Goal: Information Seeking & Learning: Check status

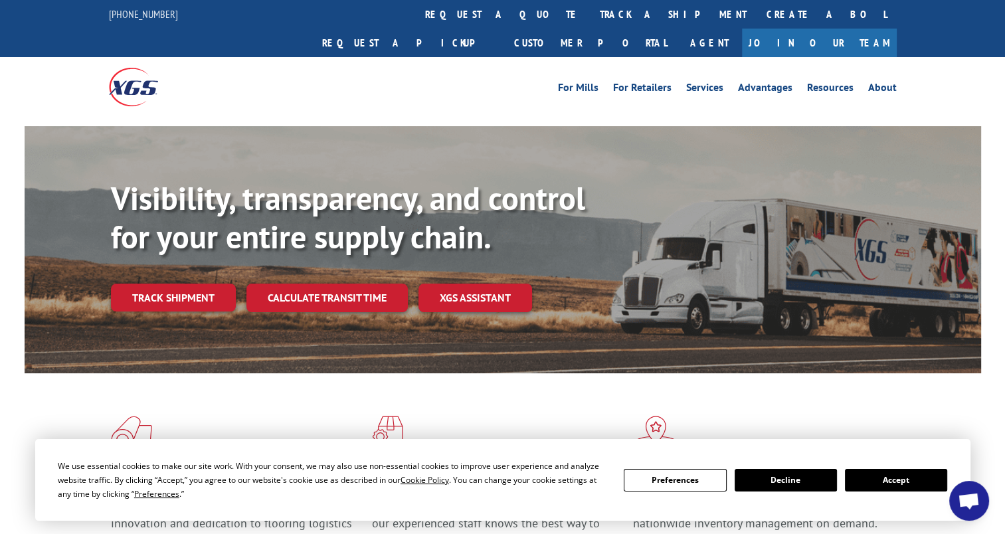
click at [910, 480] on button "Accept" at bounding box center [896, 480] width 102 height 23
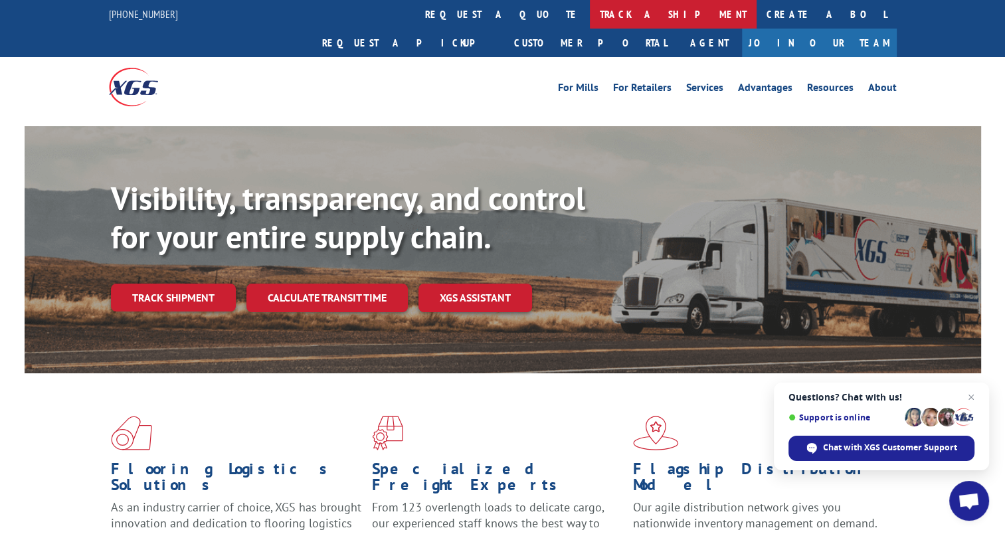
click at [590, 11] on link "track a shipment" at bounding box center [673, 14] width 167 height 29
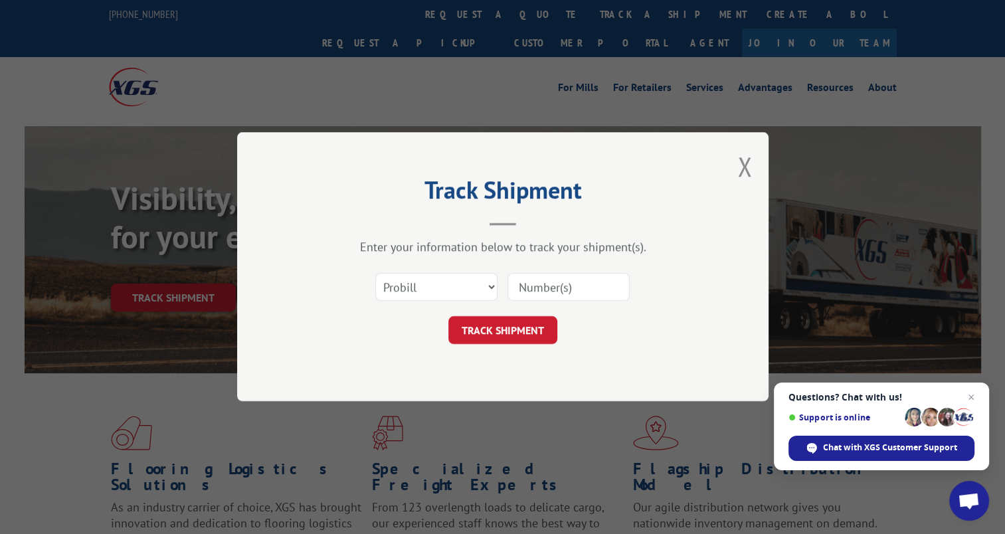
click at [555, 293] on input at bounding box center [568, 288] width 122 height 28
paste input "17611570"
type input "17611570"
click at [526, 327] on button "TRACK SHIPMENT" at bounding box center [502, 331] width 109 height 28
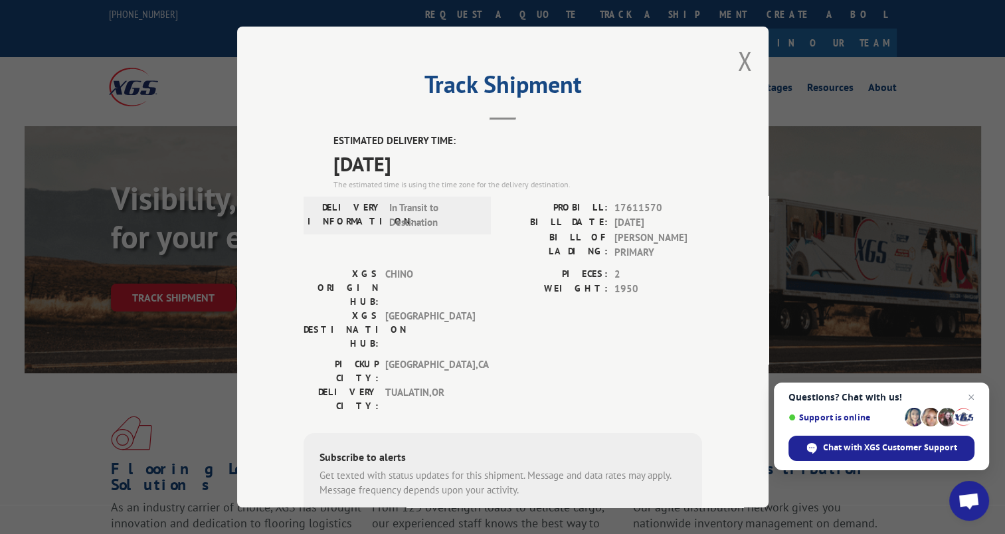
click at [359, 517] on input "+1 (___) ___-____" at bounding box center [388, 531] width 126 height 28
type input "[PHONE_NUMBER]"
click at [485, 517] on button "SUBSCRIBE" at bounding box center [499, 531] width 77 height 28
click at [730, 62] on div "Track Shipment ESTIMATED DELIVERY TIME: [DATE] The estimated time is using the …" at bounding box center [502, 267] width 531 height 481
click at [737, 64] on button "Close modal" at bounding box center [744, 60] width 15 height 35
